Goal: Find specific page/section: Find specific page/section

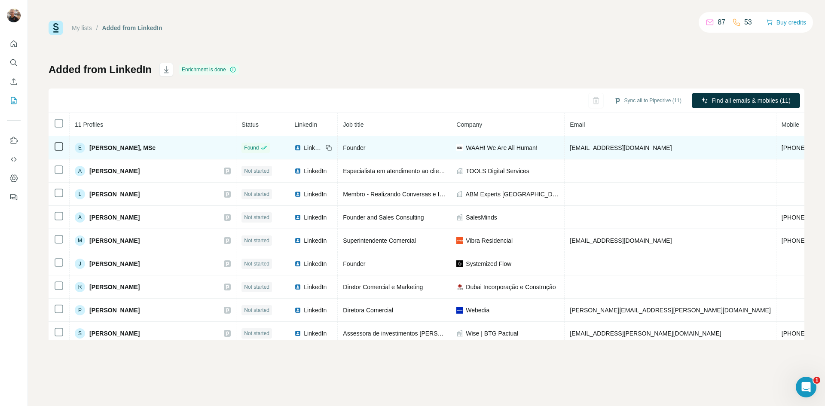
click at [98, 151] on span "Eduardo Dantas, MSc" at bounding box center [122, 148] width 66 height 9
click at [466, 151] on span "WAAH! We Are All Human!" at bounding box center [502, 148] width 72 height 9
click at [466, 150] on span "WAAH! We Are All Human!" at bounding box center [502, 148] width 72 height 9
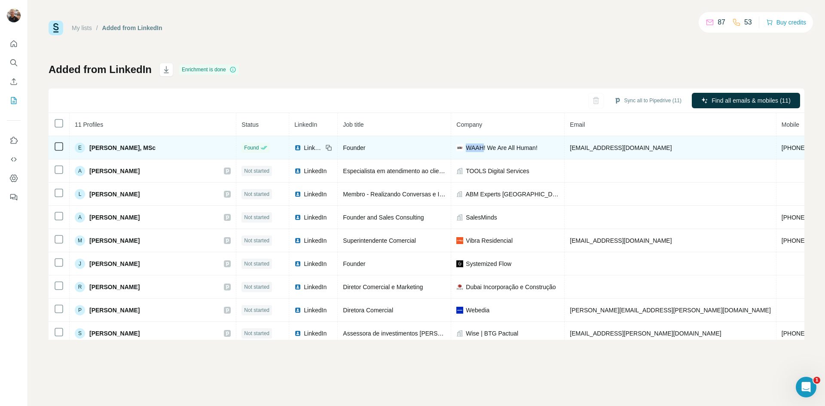
click at [466, 150] on span "WAAH! We Are All Human!" at bounding box center [502, 148] width 72 height 9
